Goal: Information Seeking & Learning: Learn about a topic

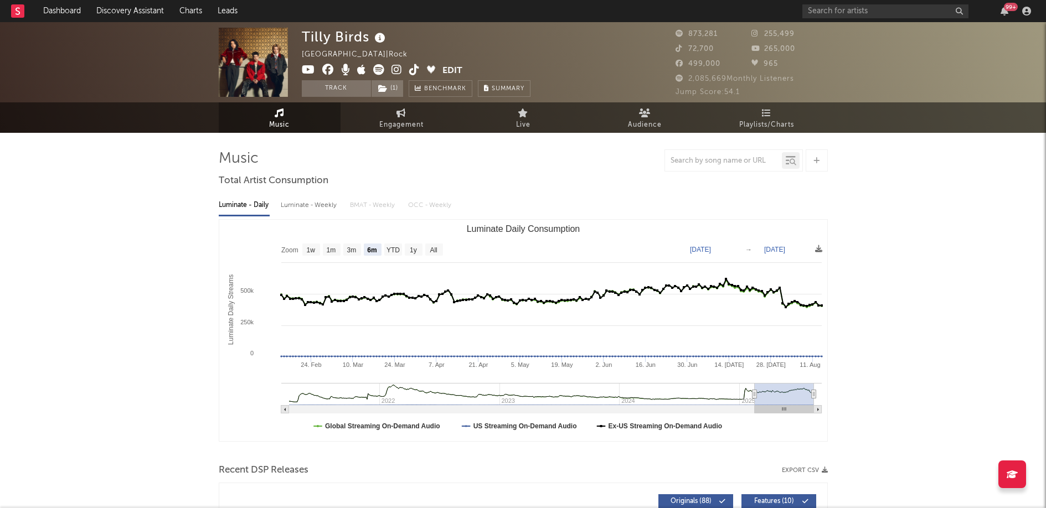
select select "6m"
click at [862, 80] on div "Tilly Birds Thailand | Rock Edit Track ( 1 ) Benchmark Summary 873,281 255,499 …" at bounding box center [523, 62] width 1046 height 80
drag, startPoint x: 762, startPoint y: 95, endPoint x: 683, endPoint y: 52, distance: 90.2
click at [683, 52] on div "873,281 255,499 72,700 265,000 499,000 965 2,085,669 Monthly Listeners Jump Sco…" at bounding box center [751, 63] width 152 height 71
click at [683, 52] on span "72,700" at bounding box center [694, 48] width 38 height 7
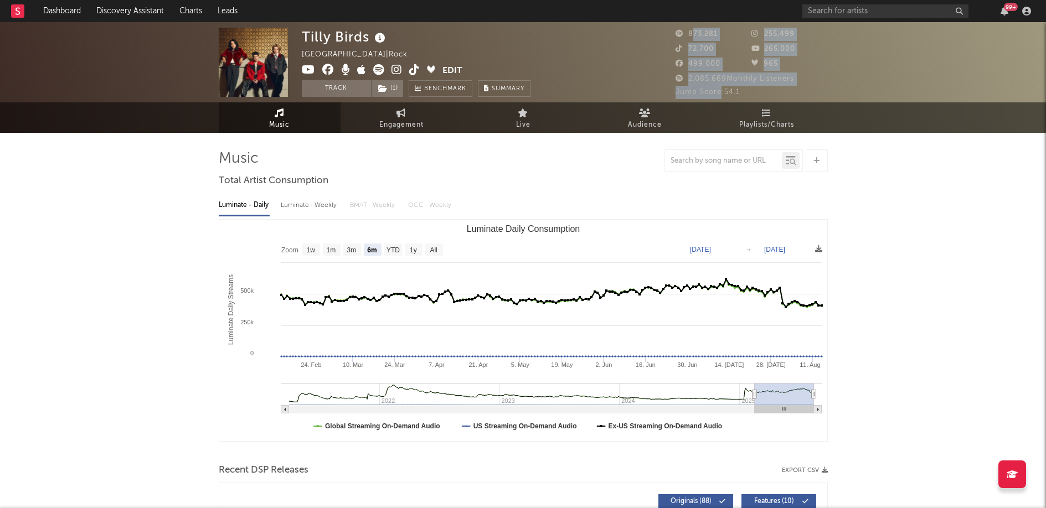
drag, startPoint x: 695, startPoint y: 40, endPoint x: 721, endPoint y: 95, distance: 60.2
click at [719, 98] on div "873,281 255,499 72,700 265,000 499,000 965 2,085,669 Monthly Listeners Jump Sco…" at bounding box center [751, 63] width 152 height 71
click at [733, 92] on span "Jump Score: 54.1" at bounding box center [707, 92] width 64 height 7
click at [756, 89] on div "Jump Score: 54.1" at bounding box center [751, 92] width 152 height 13
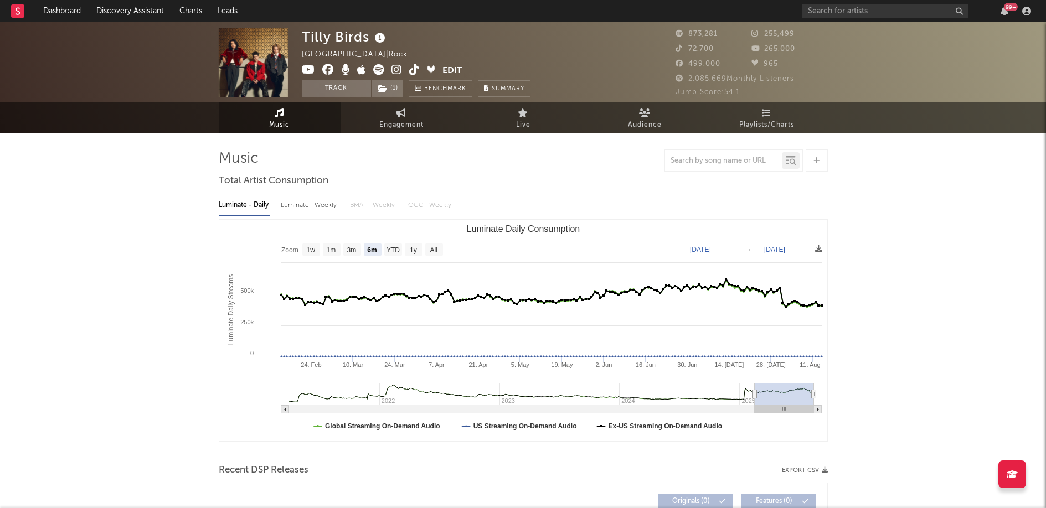
select select "6m"
drag, startPoint x: 683, startPoint y: 33, endPoint x: 807, endPoint y: 78, distance: 132.0
click at [807, 78] on div "873,281 255,499 72,700 265,000 499,000 965 2,085,669 Monthly Listeners Jump Sco…" at bounding box center [751, 63] width 152 height 71
click at [807, 78] on div "2,085,669 Monthly Listeners" at bounding box center [751, 79] width 152 height 13
